Goal: Navigation & Orientation: Find specific page/section

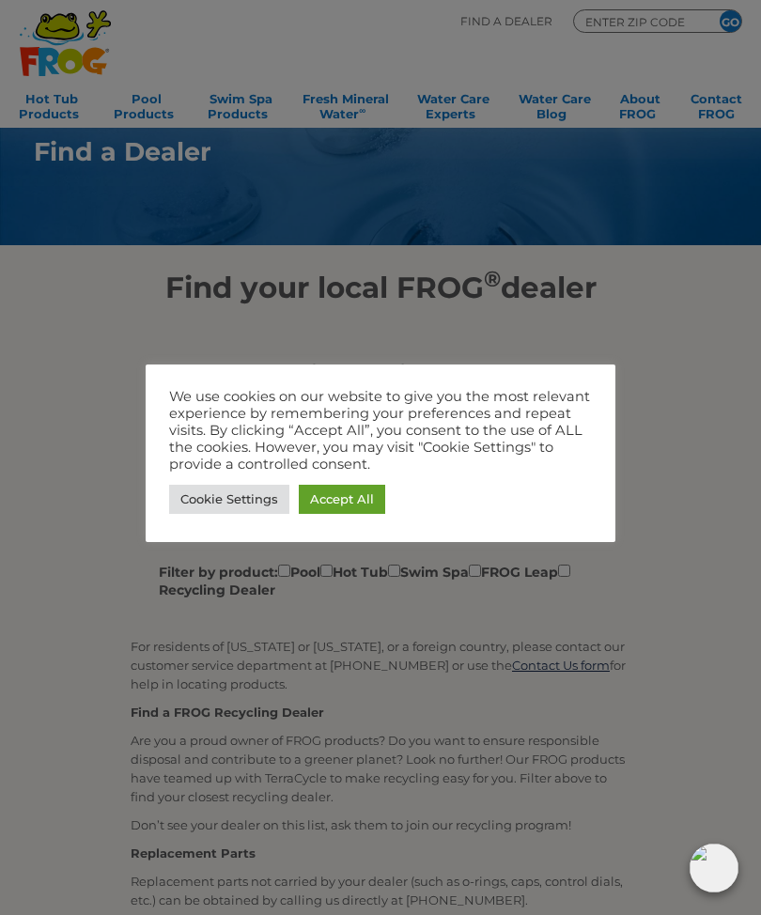
click at [350, 502] on link "Accept All" at bounding box center [342, 499] width 86 height 29
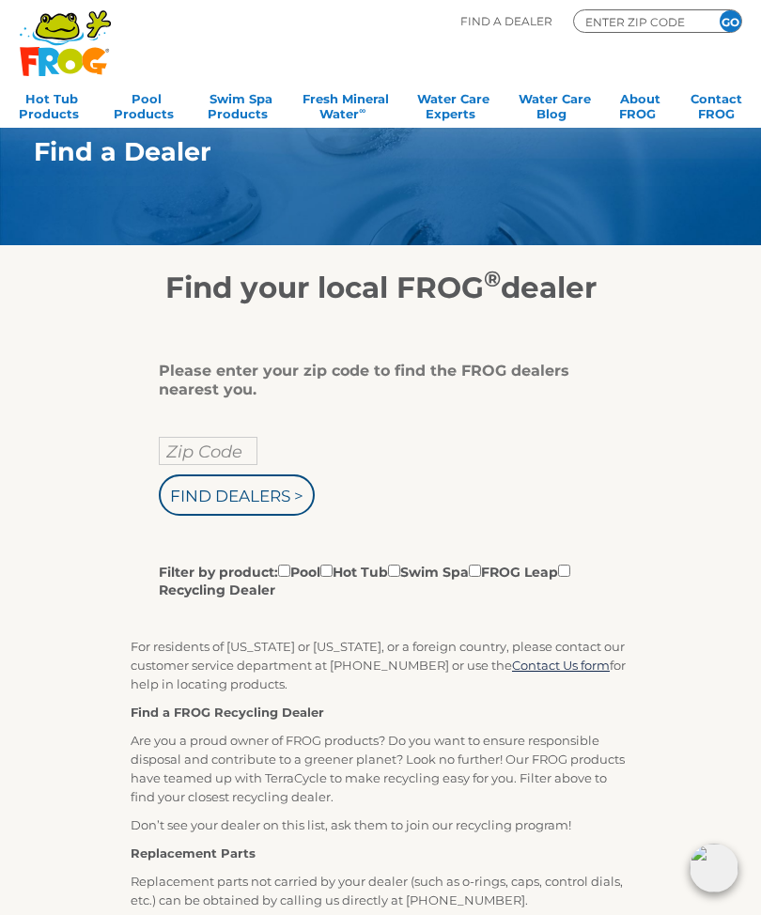
click at [238, 449] on input "Zip Code" at bounding box center [208, 451] width 99 height 28
type input "29526"
click at [272, 497] on input "Find Dealers >" at bounding box center [237, 494] width 156 height 41
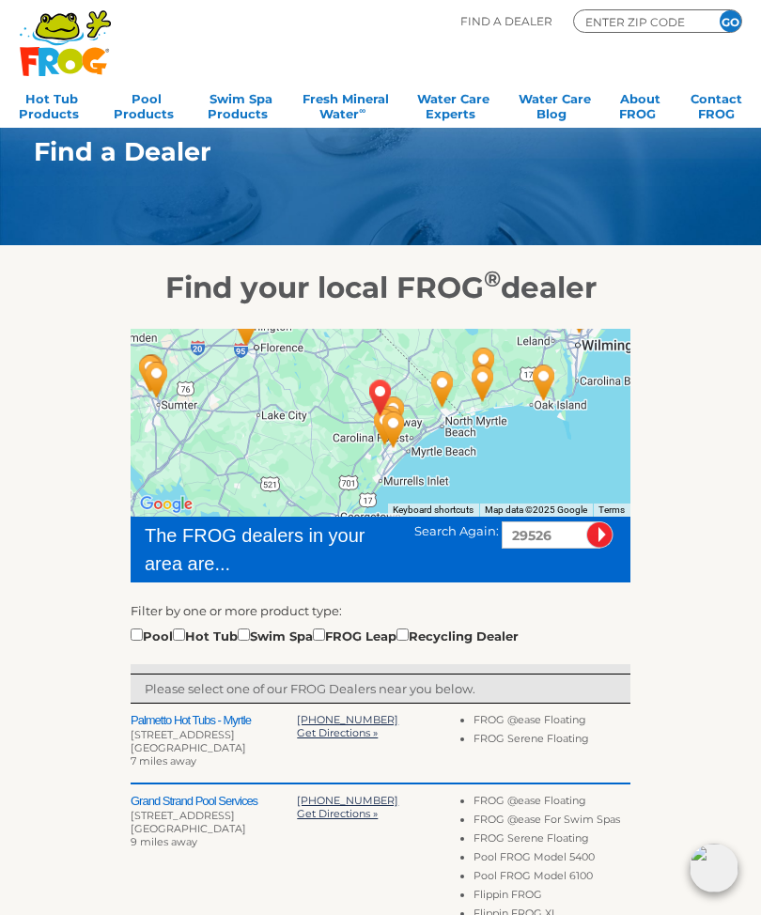
click at [185, 639] on input "checkbox" at bounding box center [179, 635] width 12 height 12
checkbox input "true"
click at [54, 98] on link "Hot Tub Products" at bounding box center [52, 104] width 66 height 38
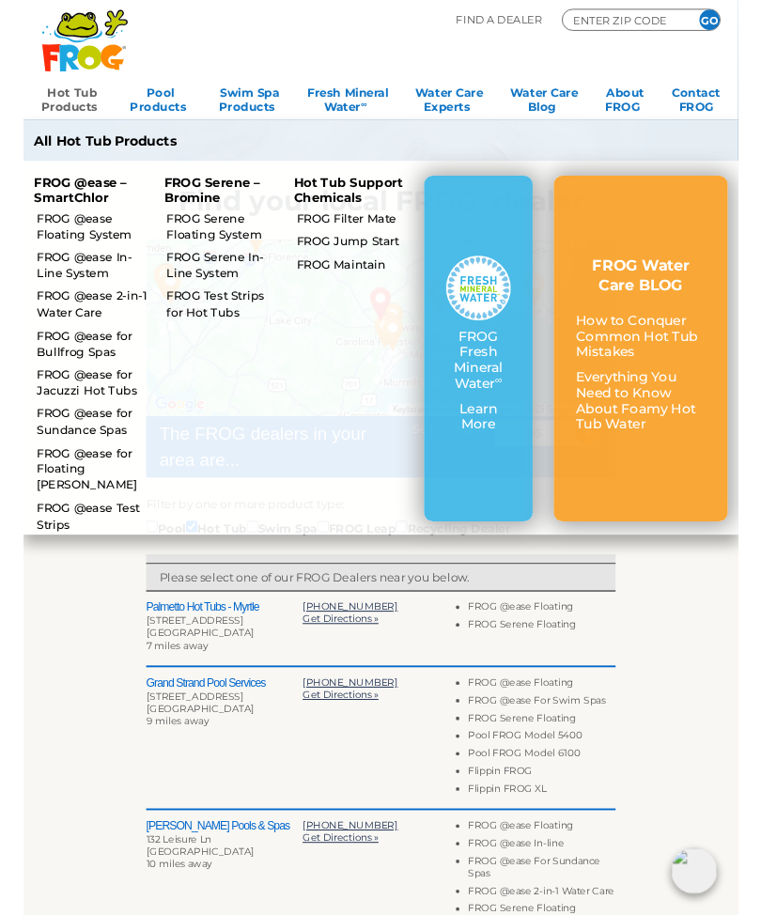
scroll to position [76, 0]
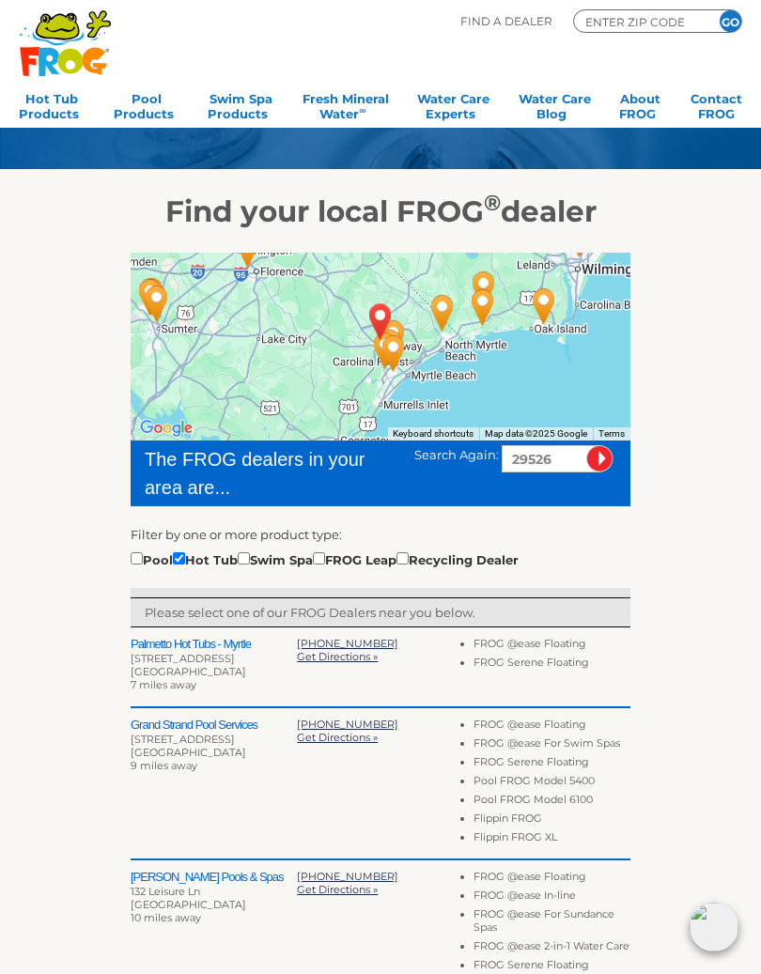
click at [688, 725] on div "To navigate the map with touch gestures double-tap and hold your finger on the …" at bounding box center [381, 857] width 750 height 1257
